Goal: Transaction & Acquisition: Purchase product/service

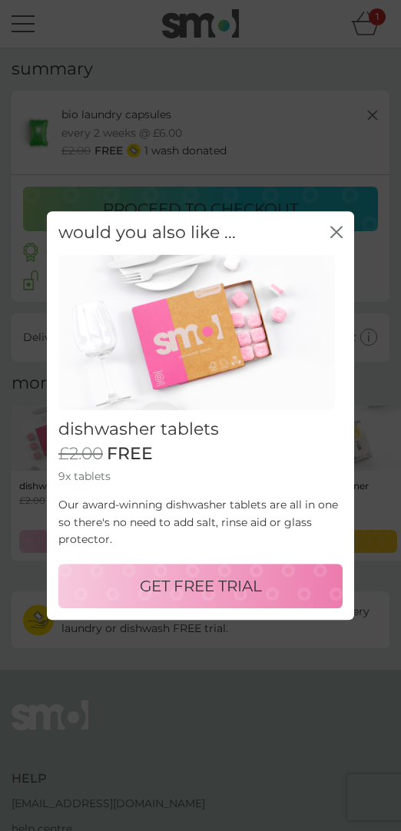
click at [336, 230] on icon "close" at bounding box center [336, 232] width 12 height 12
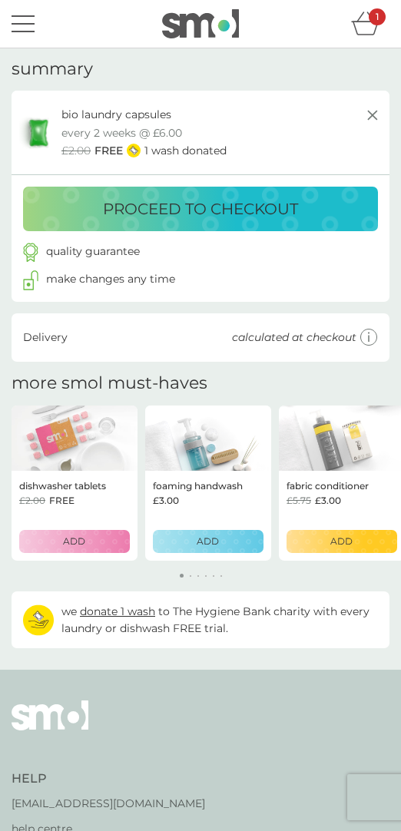
click at [199, 211] on p "proceed to checkout" at bounding box center [200, 209] width 195 height 25
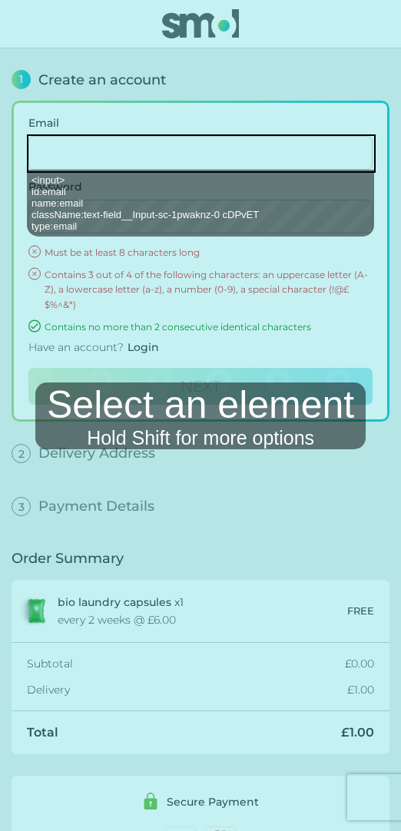
click at [109, 152] on mablhighlight "<input> id: email name: email className: text-field__Input-sc-1pwaknz-0 cDPvET …" at bounding box center [201, 153] width 349 height 38
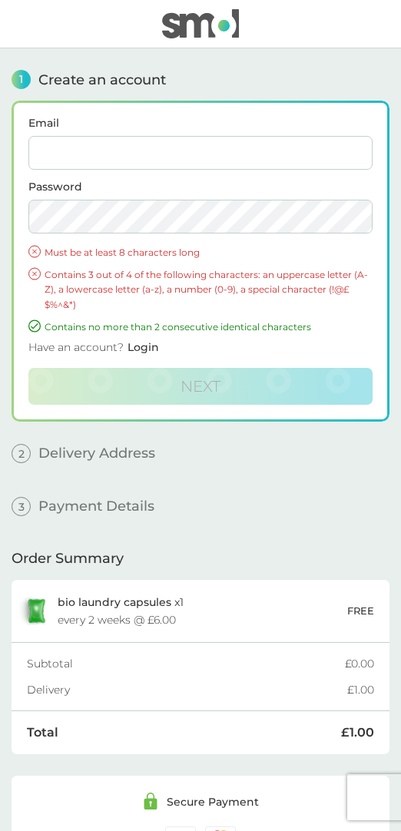
click at [200, 153] on input "Email" at bounding box center [200, 153] width 344 height 34
type input "[EMAIL_ADDRESS][DOMAIN_NAME]"
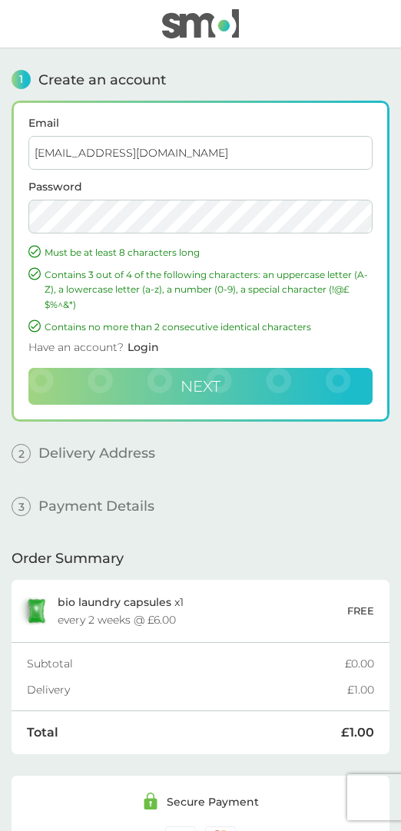
click at [208, 392] on span "Next" at bounding box center [200, 386] width 40 height 18
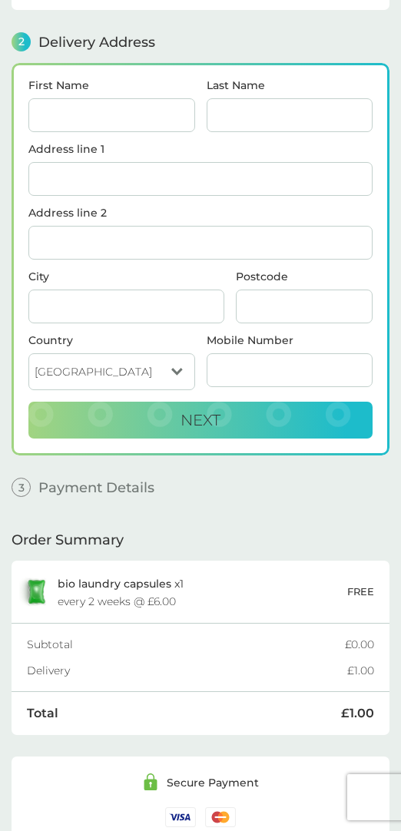
scroll to position [184, 0]
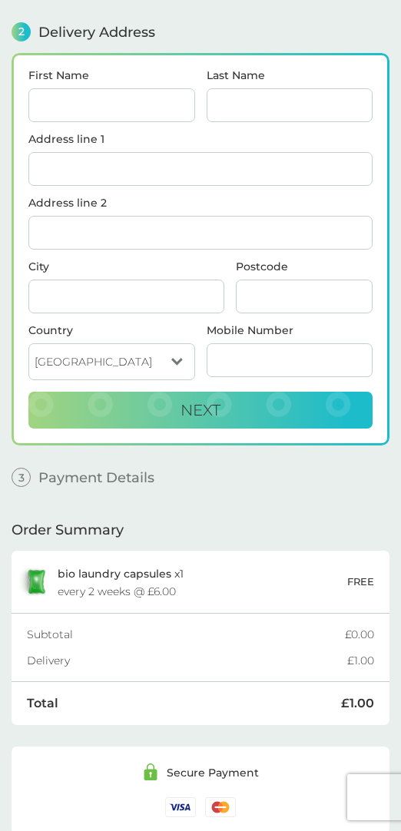
click at [138, 107] on input "First Name" at bounding box center [111, 105] width 167 height 34
type input "test"
click at [267, 107] on input "Last Name" at bounding box center [290, 105] width 167 height 34
type input "testLName"
click at [170, 165] on input "Address line 1" at bounding box center [200, 169] width 344 height 34
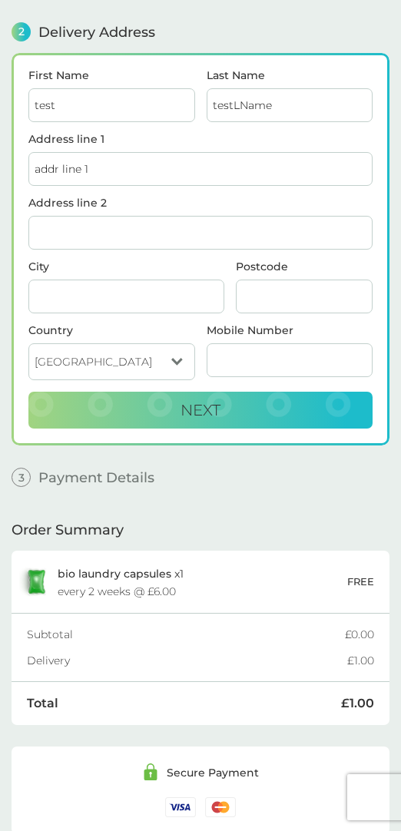
type input "addr line 1"
click at [181, 232] on input "Address line 2" at bounding box center [200, 233] width 344 height 34
type input "zc"
click at [28, 392] on button "Next" at bounding box center [200, 410] width 344 height 37
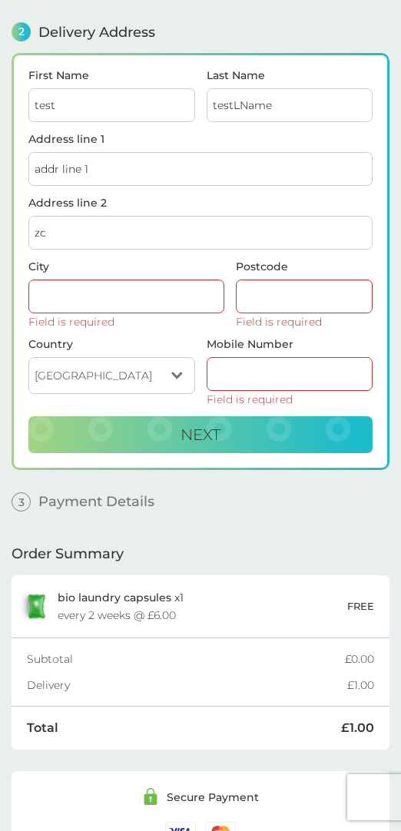
click at [98, 237] on input "zc" at bounding box center [200, 233] width 344 height 34
type input "z"
type input "addr line 2"
click at [73, 296] on input "City" at bounding box center [126, 297] width 196 height 34
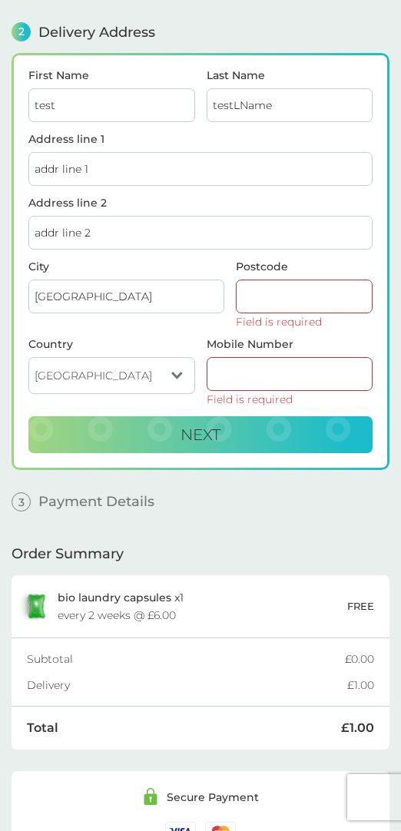
type input "[GEOGRAPHIC_DATA]"
click at [300, 299] on input "Postcode" at bounding box center [304, 297] width 137 height 34
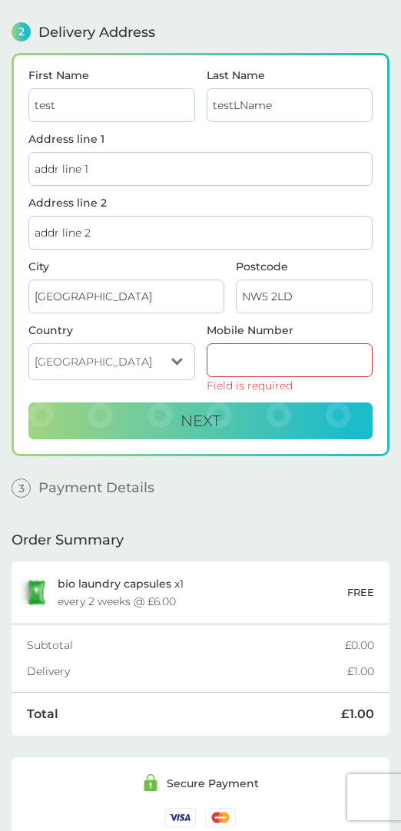
type input "NW5 2LD"
click at [272, 356] on input "Mobile Number" at bounding box center [290, 360] width 167 height 34
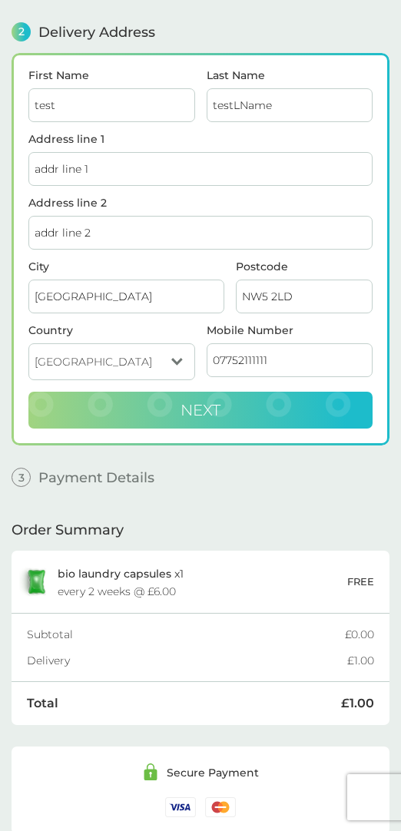
type input "07752111111"
click at [207, 416] on span "Next" at bounding box center [200, 410] width 40 height 18
checkbox input "true"
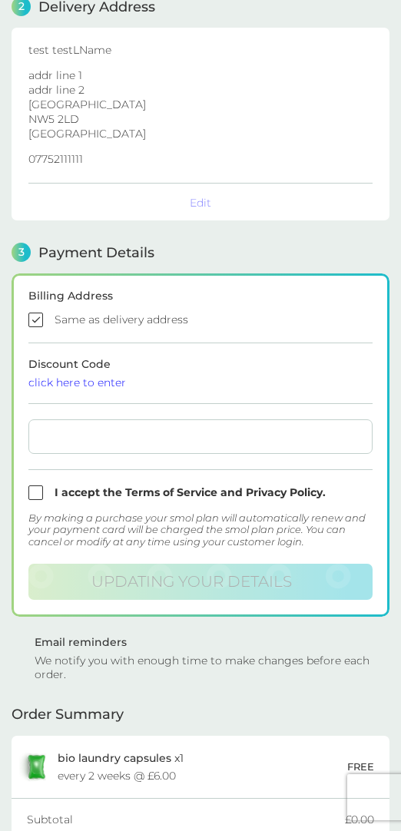
scroll to position [430, 0]
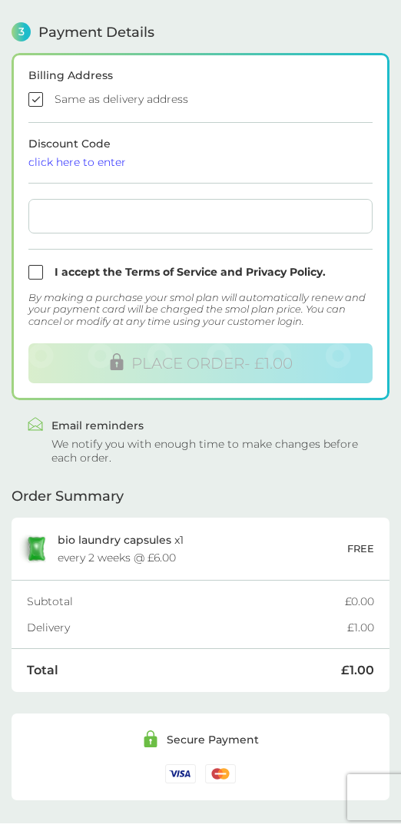
click at [38, 273] on input "checkbox" at bounding box center [200, 272] width 344 height 15
checkbox input "true"
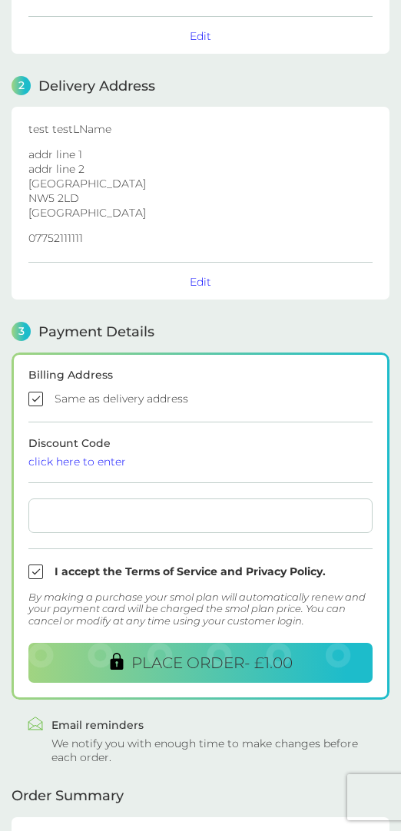
scroll to position [481, 0]
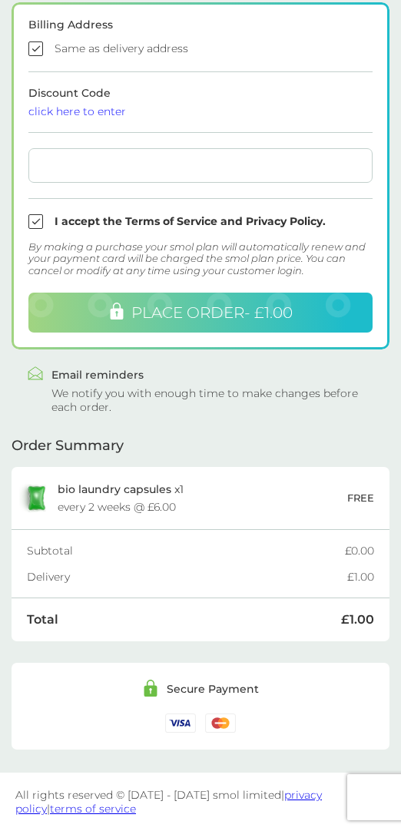
click at [203, 317] on span "PLACE ORDER - £1.00" at bounding box center [211, 312] width 161 height 18
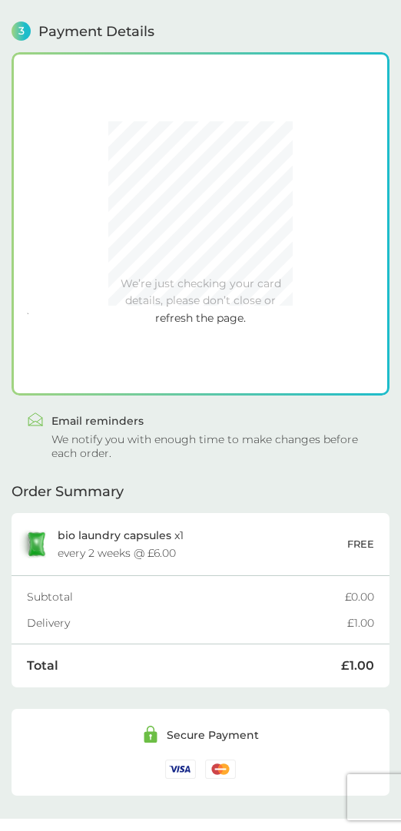
scroll to position [430, 0]
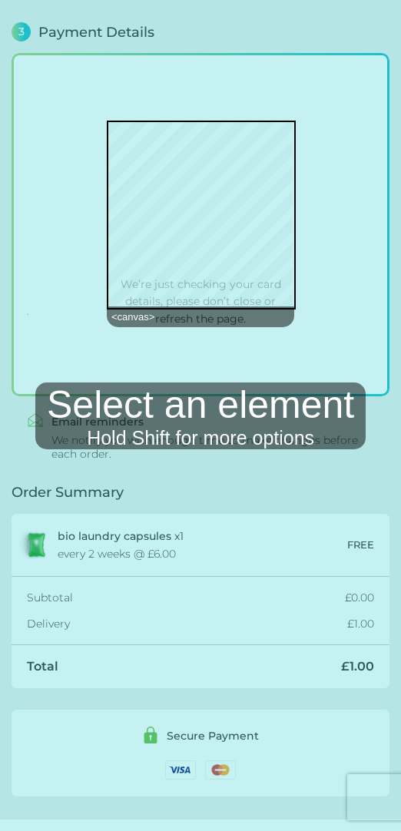
click at [204, 237] on mablhighlight "<canvas>" at bounding box center [201, 215] width 189 height 189
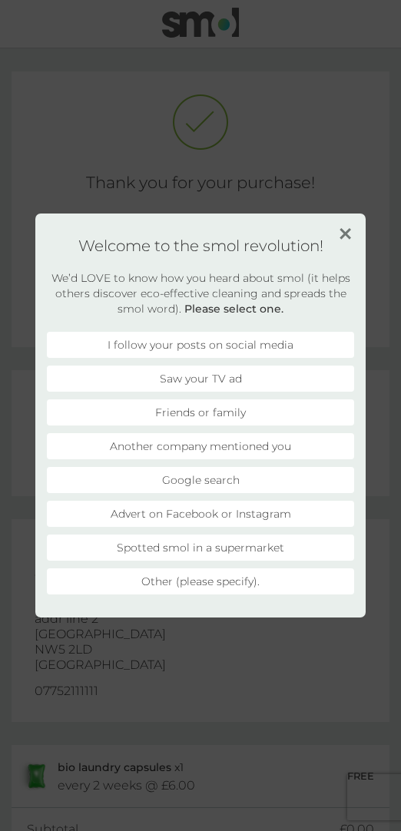
click at [346, 236] on img at bounding box center [345, 234] width 12 height 12
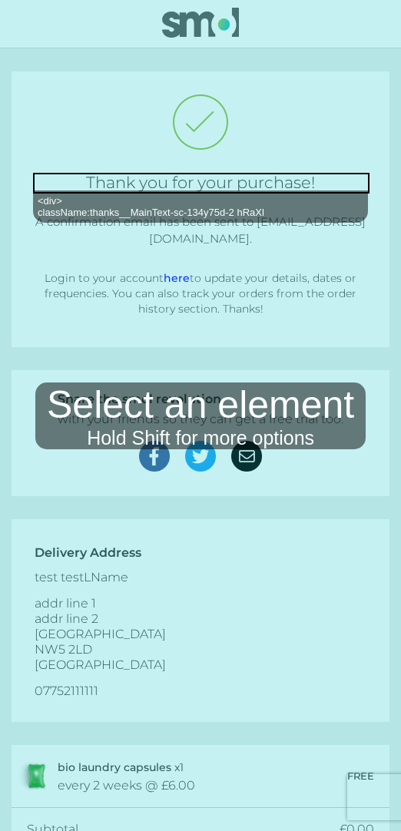
click at [184, 179] on mablhighlight "<div> className: thanks__MainText-sc-134y75d-2 hRaXl" at bounding box center [201, 183] width 336 height 21
